Goal: Task Accomplishment & Management: Use online tool/utility

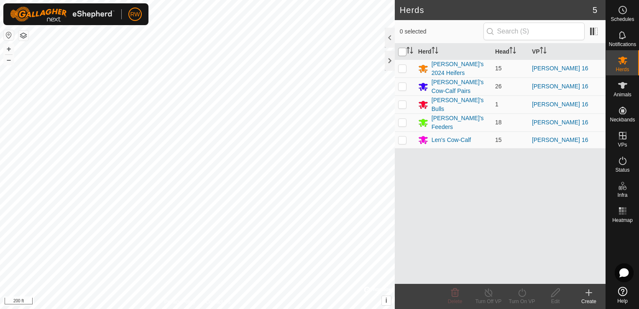
click at [402, 51] on input "checkbox" at bounding box center [402, 52] width 8 height 8
checkbox input "true"
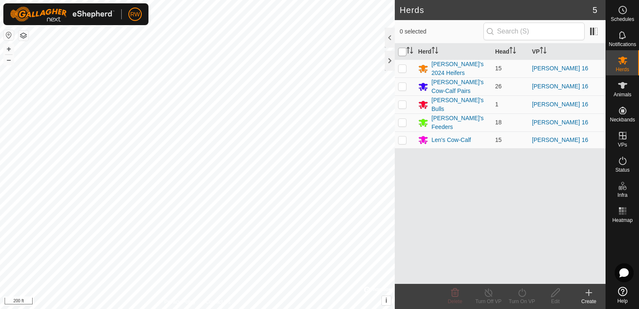
checkbox input "true"
click at [477, 293] on icon at bounding box center [522, 292] width 10 height 10
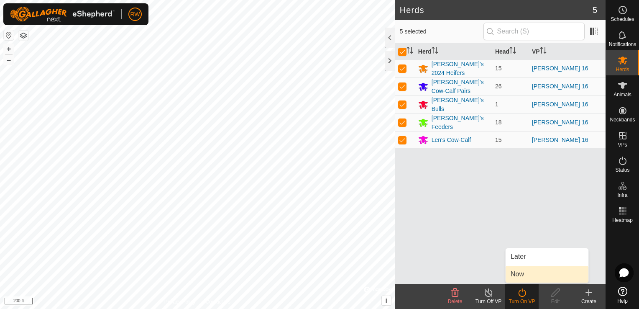
click at [477, 270] on link "Now" at bounding box center [547, 274] width 83 height 17
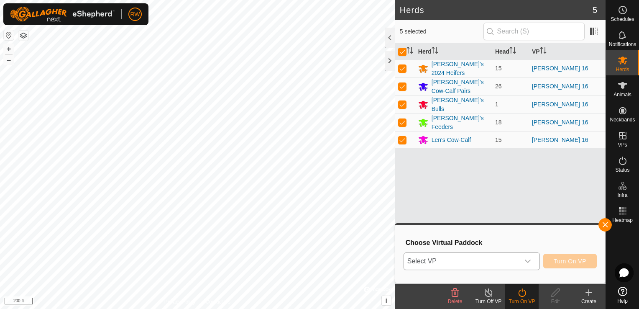
click at [477, 260] on icon "dropdown trigger" at bounding box center [528, 260] width 6 height 3
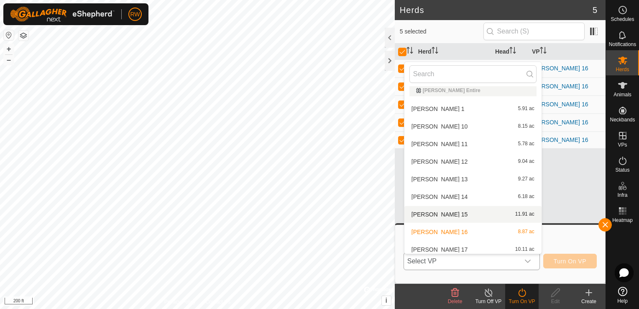
scroll to position [49, 0]
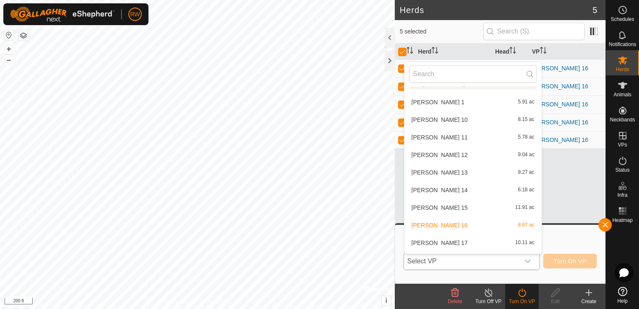
click at [434, 240] on li "[PERSON_NAME] 17 10.11 ac" at bounding box center [472, 242] width 137 height 17
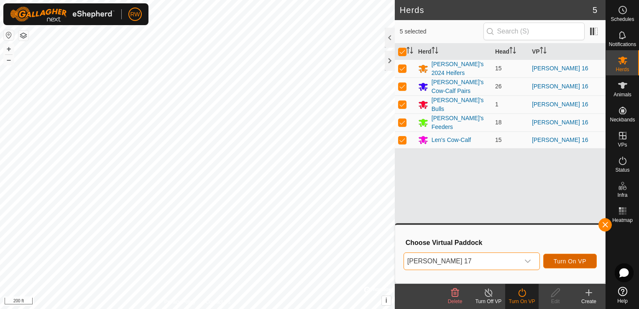
click at [477, 258] on span "Turn On VP" at bounding box center [570, 261] width 33 height 7
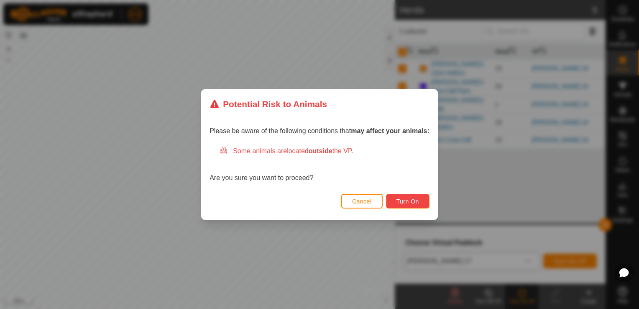
click at [411, 199] on span "Turn On" at bounding box center [407, 201] width 23 height 7
